Goal: Book appointment/travel/reservation

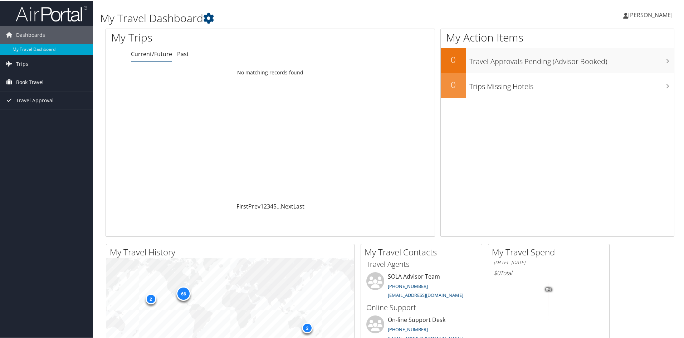
click at [36, 82] on span "Book Travel" at bounding box center [30, 82] width 28 height 18
click at [34, 109] on link "Book/Manage Online Trips" at bounding box center [46, 106] width 93 height 11
click at [48, 106] on link "Book/Manage Online Trips" at bounding box center [46, 106] width 93 height 11
